Goal: Information Seeking & Learning: Learn about a topic

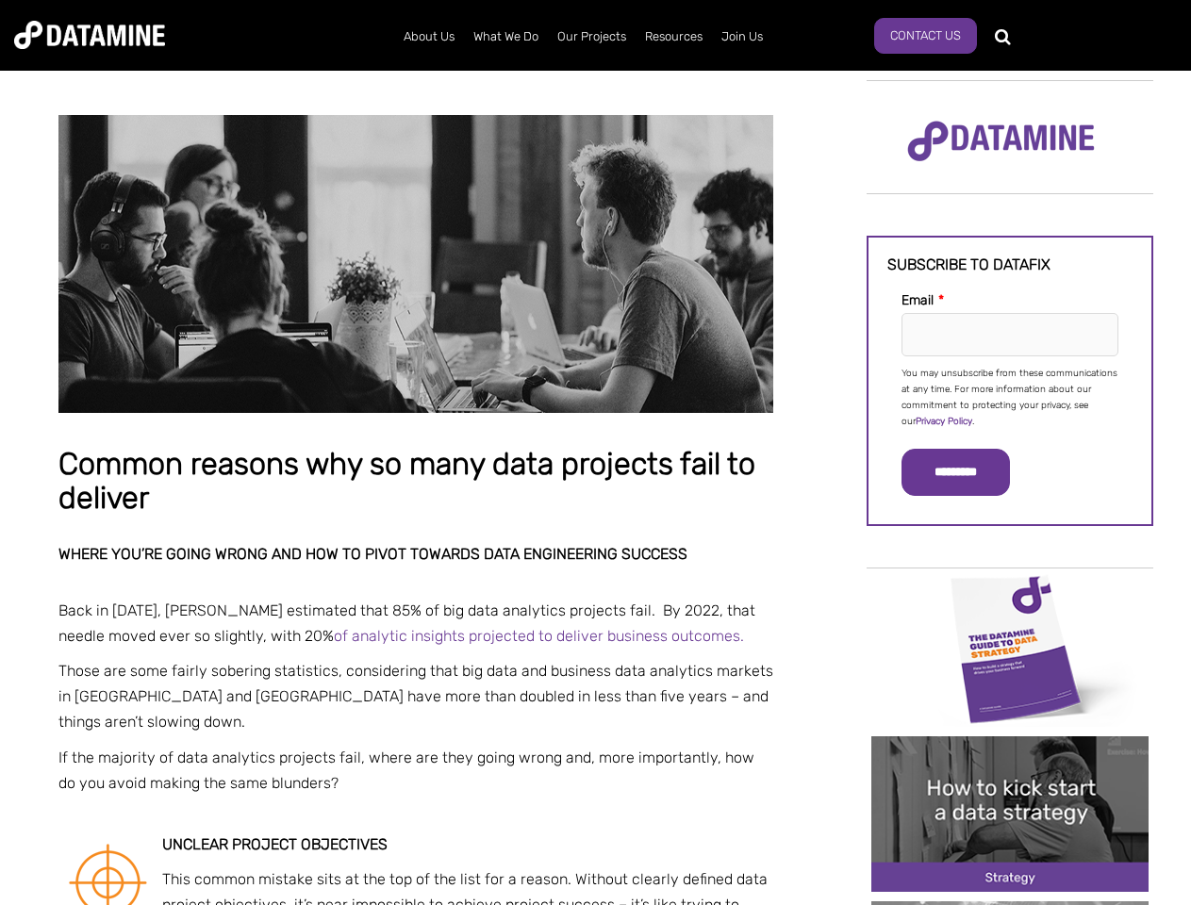
click at [1010, 396] on p "You may unsubscribe from these communications at any time. For more information…" at bounding box center [1009, 398] width 217 height 64
click at [966, 472] on input "*********" at bounding box center [955, 472] width 108 height 47
click at [1010, 648] on img "Image grid with {{ image_count }} images." at bounding box center [1009, 648] width 277 height 156
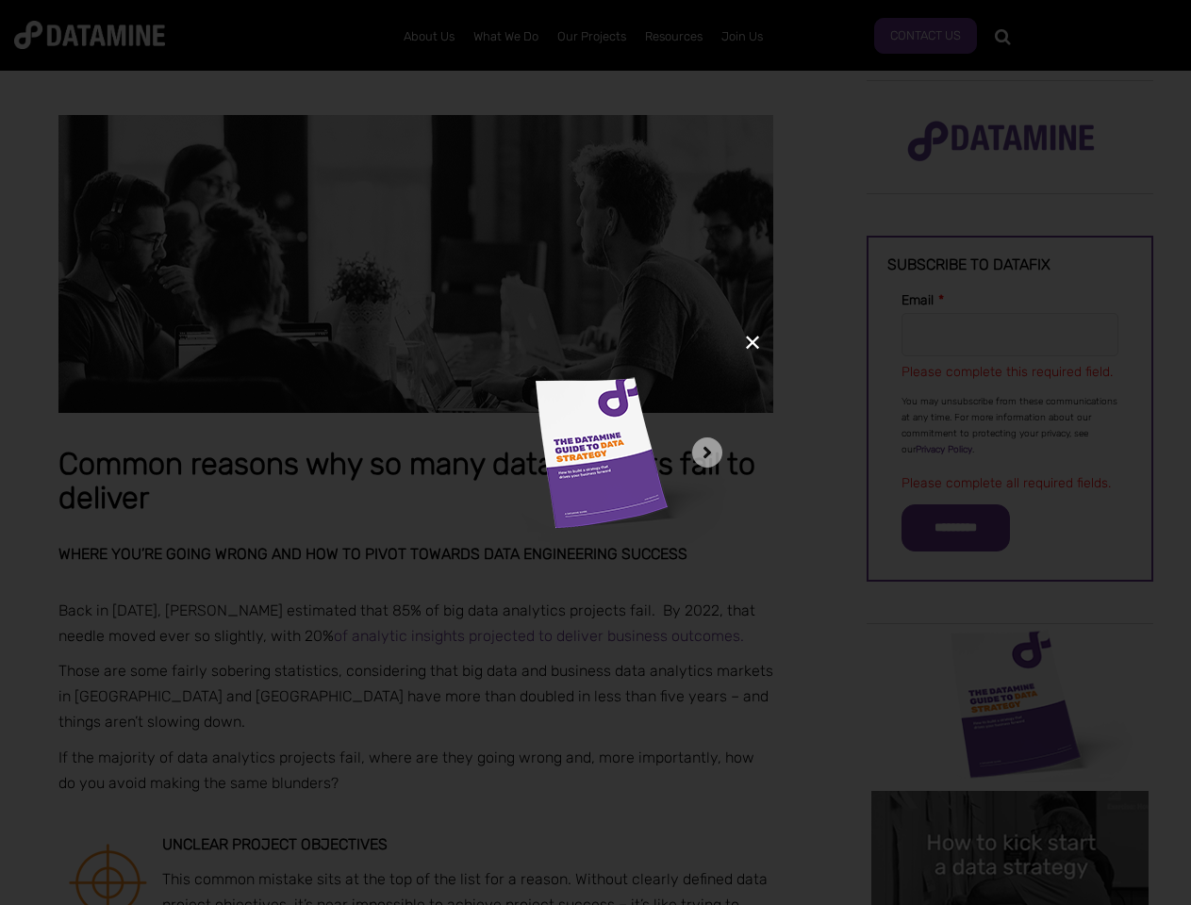
click at [1010, 648] on div "✕" at bounding box center [595, 452] width 1191 height 905
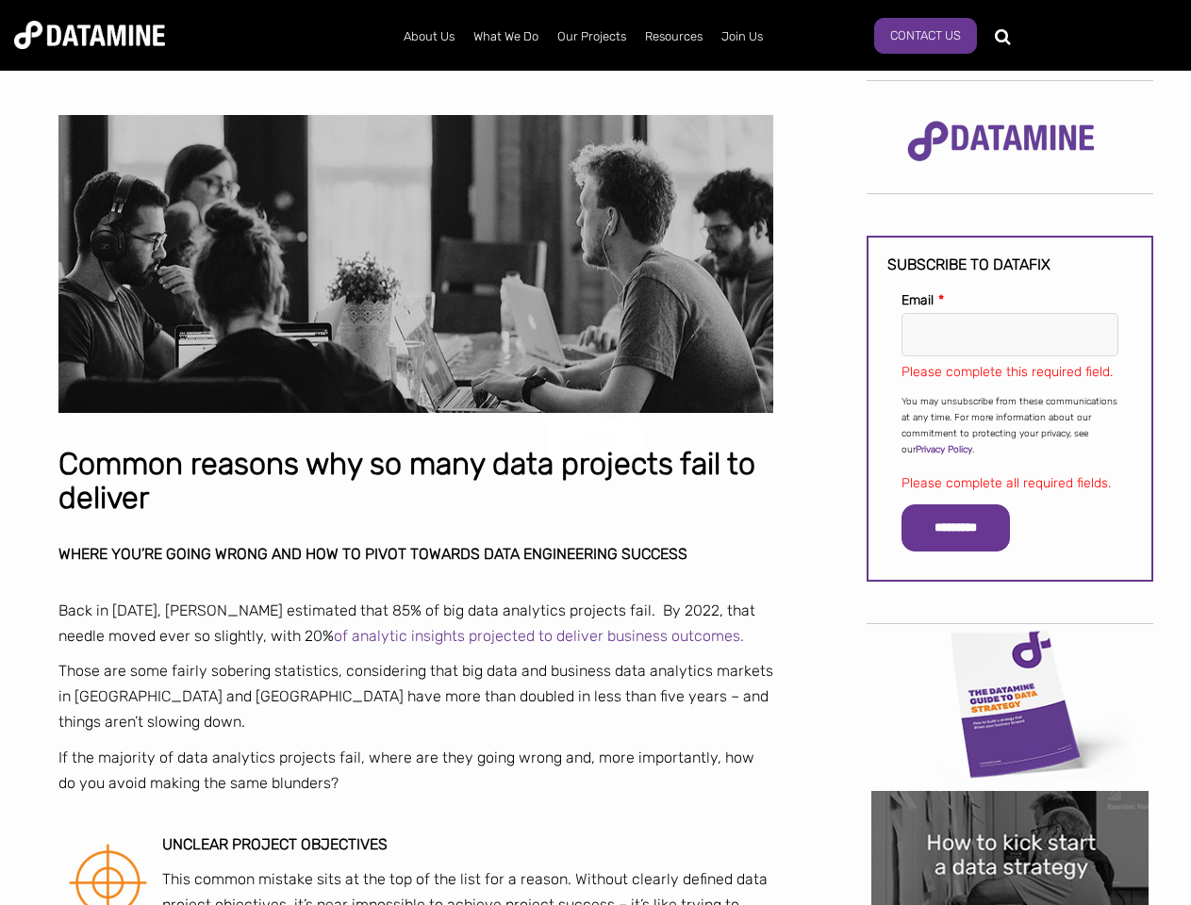
click at [1010, 814] on div "✕" at bounding box center [595, 452] width 1191 height 905
click at [1010, 814] on img "Image grid with {{ image_count }} images." at bounding box center [1009, 869] width 277 height 156
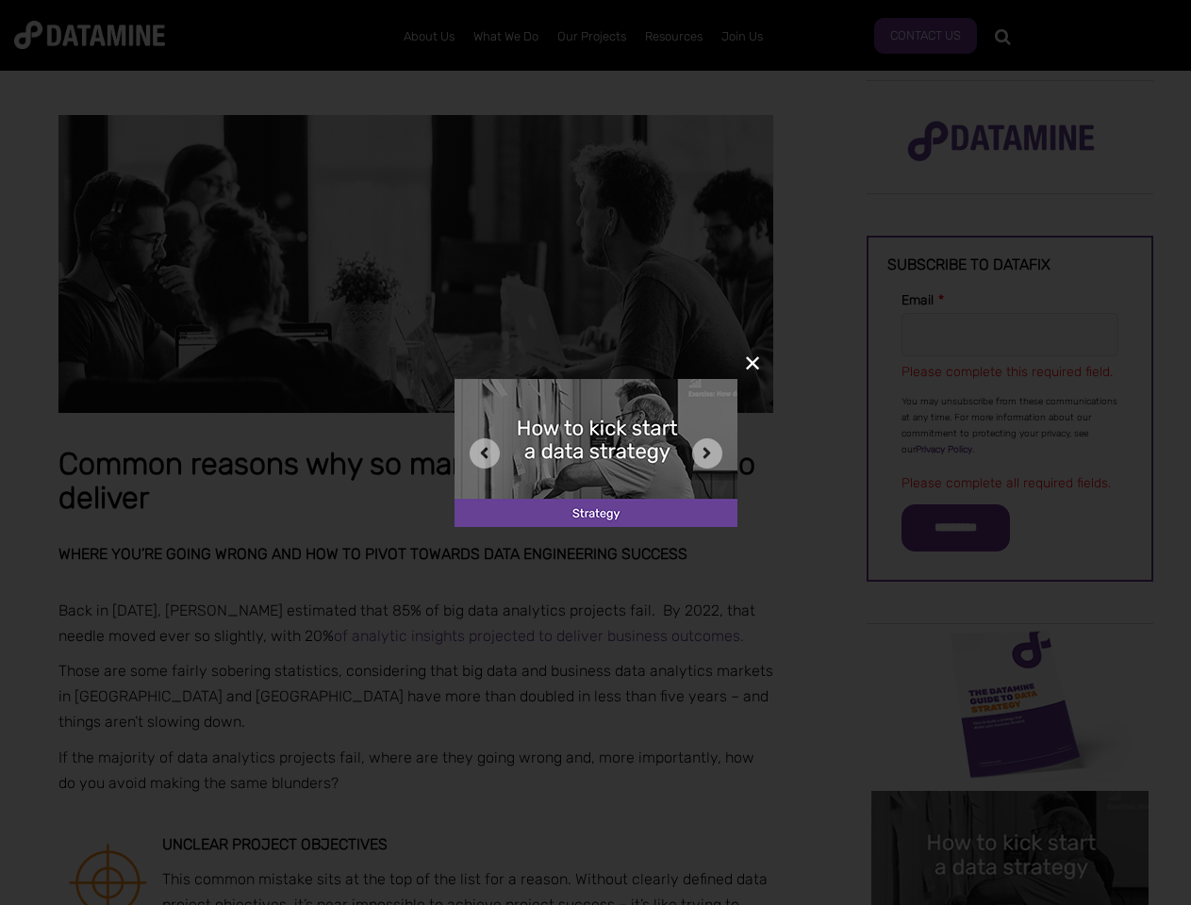
click at [1010, 903] on div "✕" at bounding box center [595, 452] width 1191 height 905
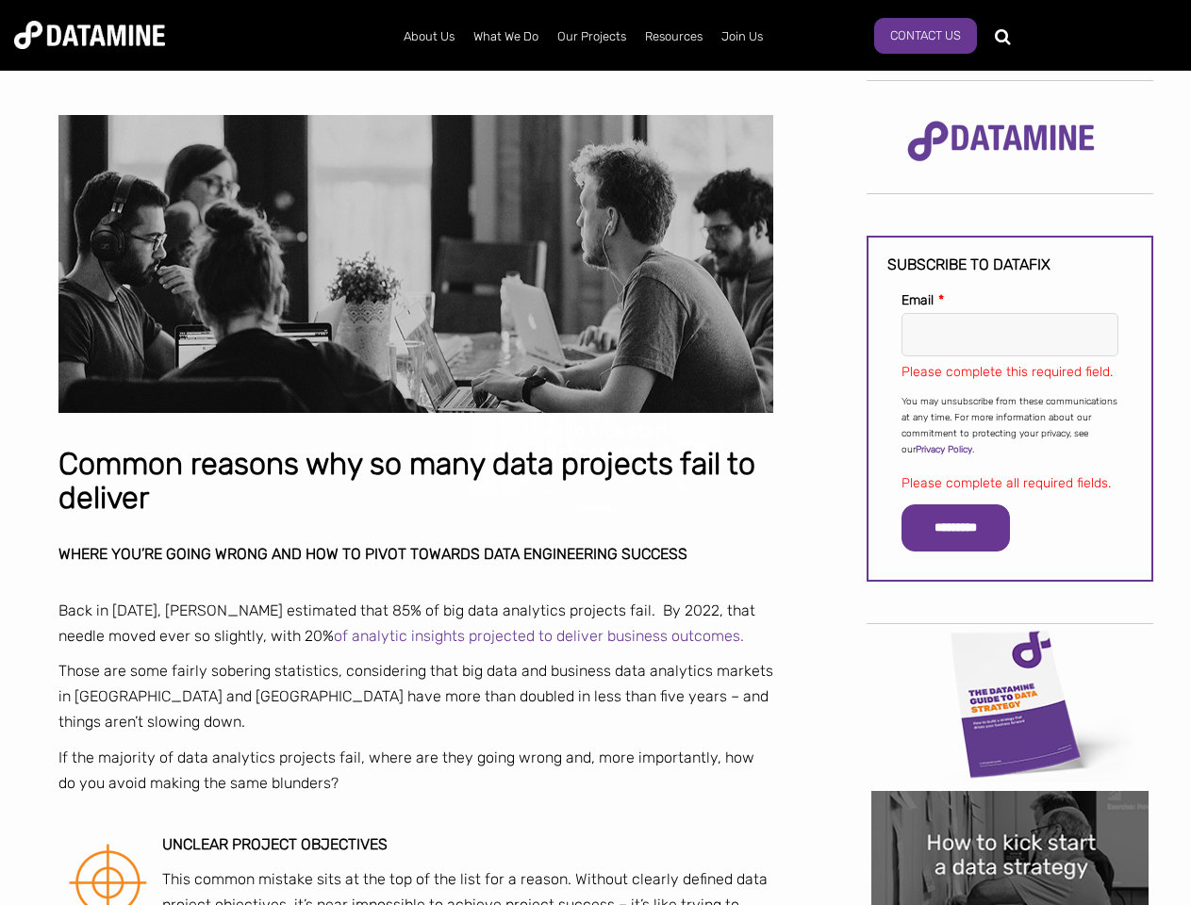
click at [1010, 903] on div "✕" at bounding box center [595, 452] width 1191 height 905
